Goal: Task Accomplishment & Management: Complete application form

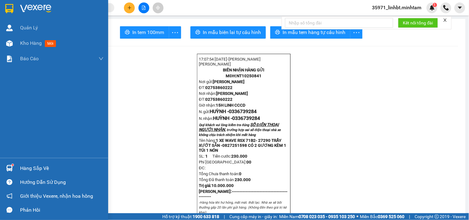
drag, startPoint x: 24, startPoint y: 168, endPoint x: 28, endPoint y: 166, distance: 4.8
click at [25, 166] on div "Hàng sắp về" at bounding box center [61, 168] width 83 height 9
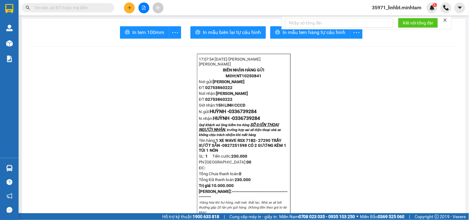
click at [119, 74] on section "Kết quả tìm kiếm ( 15 ) Bộ lọc Mã ĐH Trạng thái Món hàng Tổng cước Chưa cước Nh…" at bounding box center [234, 110] width 469 height 220
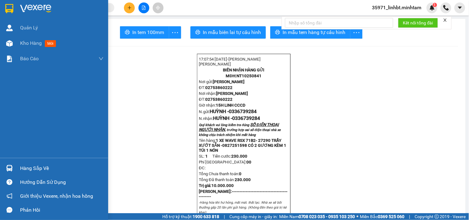
click at [8, 10] on img at bounding box center [9, 8] width 8 height 9
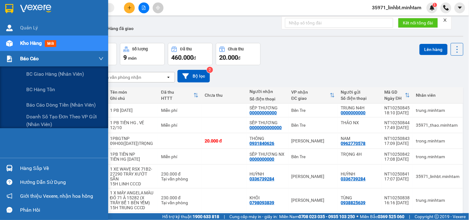
click at [13, 56] on div at bounding box center [9, 58] width 11 height 11
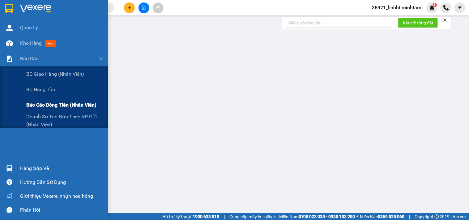
click at [57, 104] on span "Báo cáo dòng tiền (nhân viên)" at bounding box center [61, 105] width 70 height 8
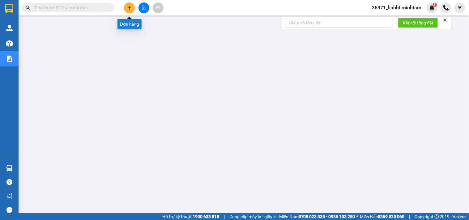
click at [132, 7] on button at bounding box center [129, 7] width 11 height 11
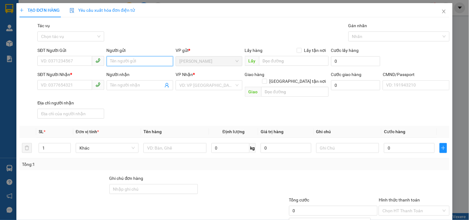
click at [137, 63] on input "Người gửi" at bounding box center [140, 61] width 66 height 10
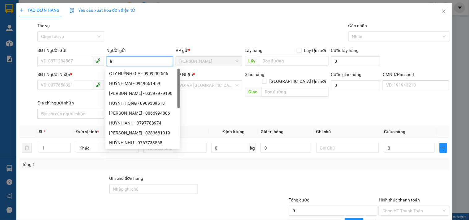
type input "l"
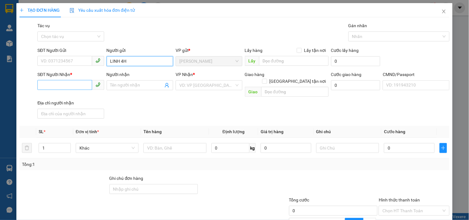
type input "LINH 4H"
click at [65, 85] on input "SĐT Người Nhận *" at bounding box center [64, 85] width 54 height 10
type input "00000000000"
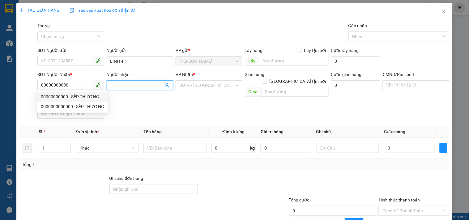
click at [131, 83] on input "Người nhận" at bounding box center [136, 85] width 53 height 7
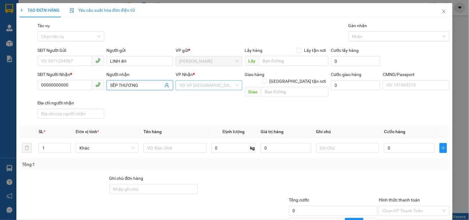
type input "SẾP THƯƠNG"
click at [206, 85] on input "search" at bounding box center [206, 85] width 55 height 9
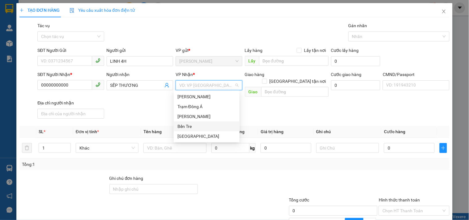
click at [180, 125] on div "Bến Tre" at bounding box center [206, 126] width 58 height 7
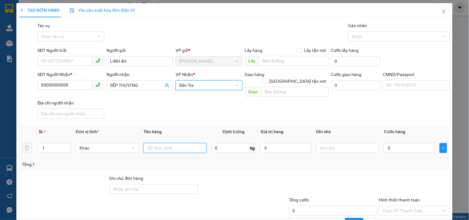
click at [160, 143] on input "text" at bounding box center [174, 148] width 63 height 10
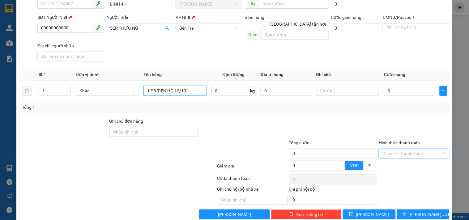
type input "1 PB TIỀN HG 12/10"
click at [404, 149] on input "Hình thức thanh toán" at bounding box center [411, 153] width 59 height 9
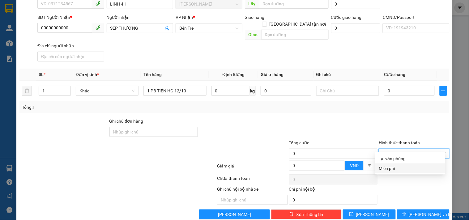
click at [394, 165] on div "Miễn phí" at bounding box center [410, 168] width 62 height 7
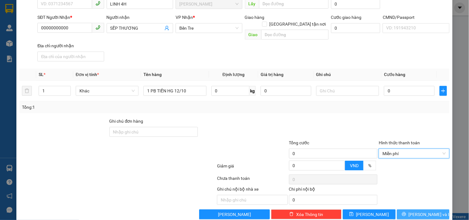
click at [422, 211] on span "[PERSON_NAME] và In" at bounding box center [429, 214] width 43 height 7
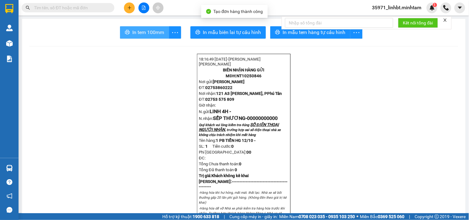
click at [126, 29] on button "In tem 100mm" at bounding box center [144, 32] width 49 height 12
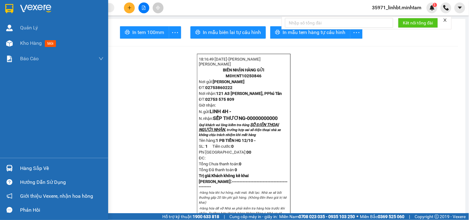
click at [15, 7] on div at bounding box center [54, 10] width 108 height 20
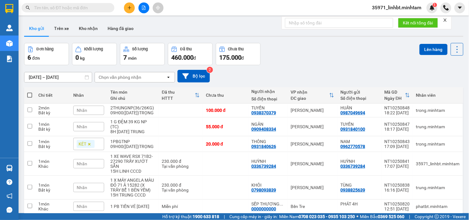
click at [370, 58] on div "Đơn hàng 6 đơn Khối lượng 0 kg Số lượng 7 món Đã thu 460.000 đ Chưa thu 175.000…" at bounding box center [243, 54] width 439 height 22
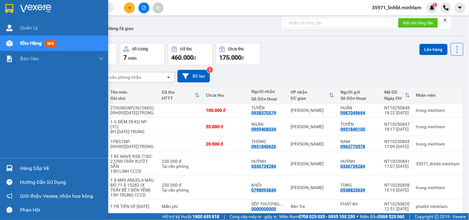
click at [34, 170] on div "Hàng sắp về" at bounding box center [61, 168] width 83 height 9
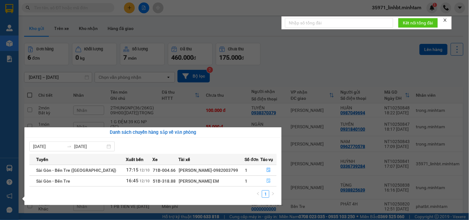
click at [266, 180] on icon "file-done" at bounding box center [268, 181] width 4 height 4
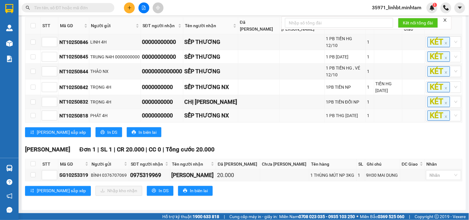
scroll to position [10, 0]
